Goal: Task Accomplishment & Management: Use online tool/utility

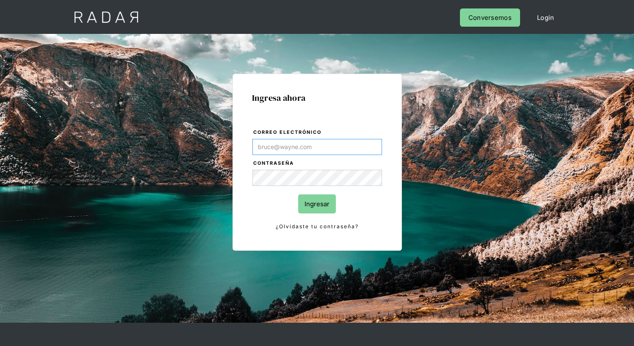
type input "[EMAIL_ADDRESS][PERSON_NAME][DOMAIN_NAME]"
click at [317, 204] on input "Ingresar" at bounding box center [317, 203] width 38 height 19
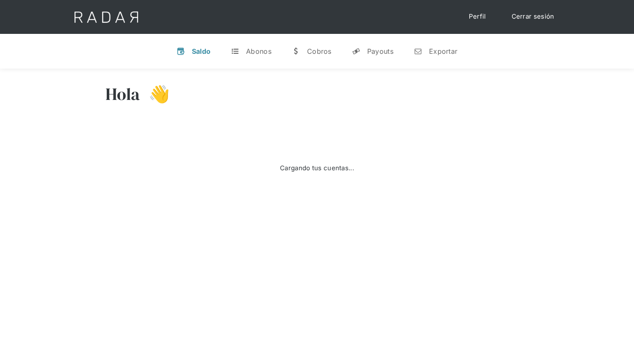
select select "8"
click at [435, 51] on div "Exportar" at bounding box center [443, 51] width 28 height 8
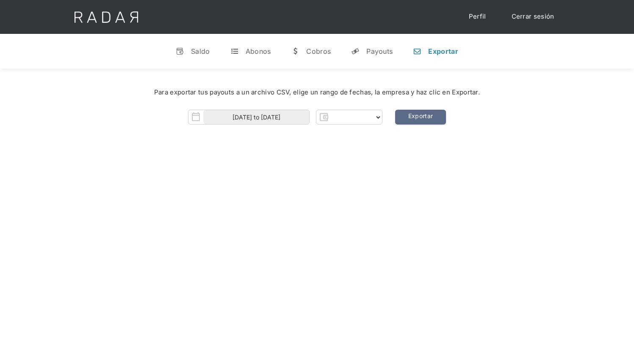
select select "prontopaga"
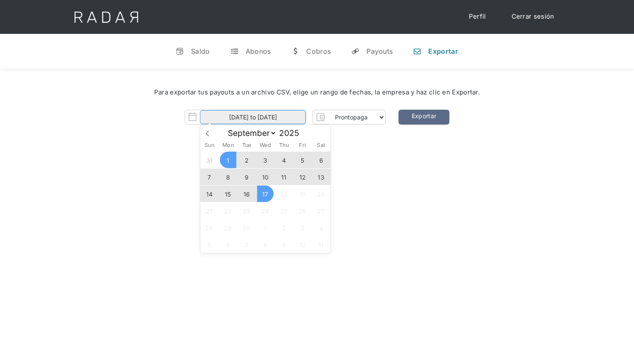
click at [253, 117] on input "[DATE] to [DATE]" at bounding box center [253, 117] width 106 height 14
click at [247, 194] on span "16" at bounding box center [246, 194] width 17 height 17
type input "16-09-2025"
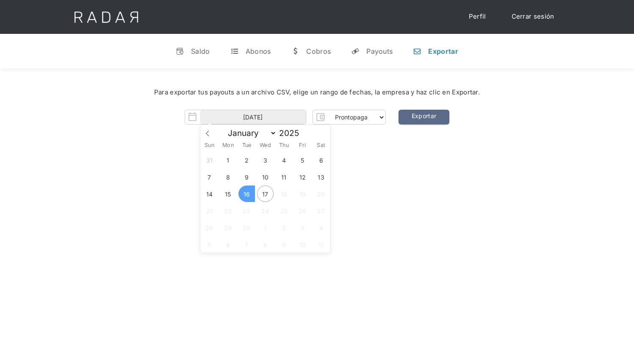
click at [247, 194] on span "16" at bounding box center [246, 194] width 17 height 17
click at [424, 117] on link "Exportar" at bounding box center [424, 117] width 51 height 15
